Goal: Task Accomplishment & Management: Use online tool/utility

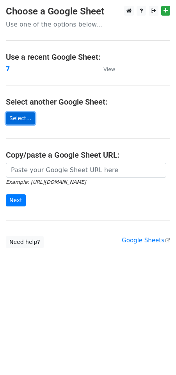
click at [21, 119] on link "Select..." at bounding box center [20, 118] width 29 height 12
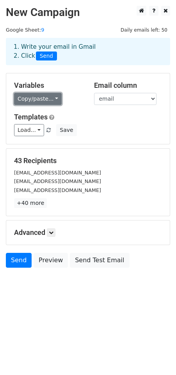
click at [53, 100] on link "Copy/paste..." at bounding box center [38, 99] width 48 height 12
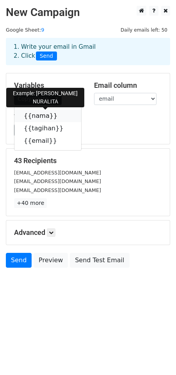
drag, startPoint x: 54, startPoint y: 114, endPoint x: 5, endPoint y: 147, distance: 59.0
click at [59, 115] on icon at bounding box center [62, 115] width 6 height 6
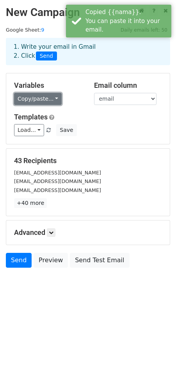
click at [53, 98] on link "Copy/paste..." at bounding box center [38, 99] width 48 height 12
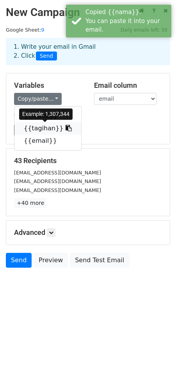
click at [65, 127] on icon at bounding box center [68, 128] width 6 height 6
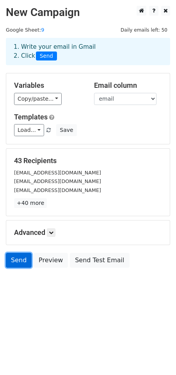
click at [19, 258] on link "Send" at bounding box center [19, 260] width 26 height 15
